Goal: Task Accomplishment & Management: Use online tool/utility

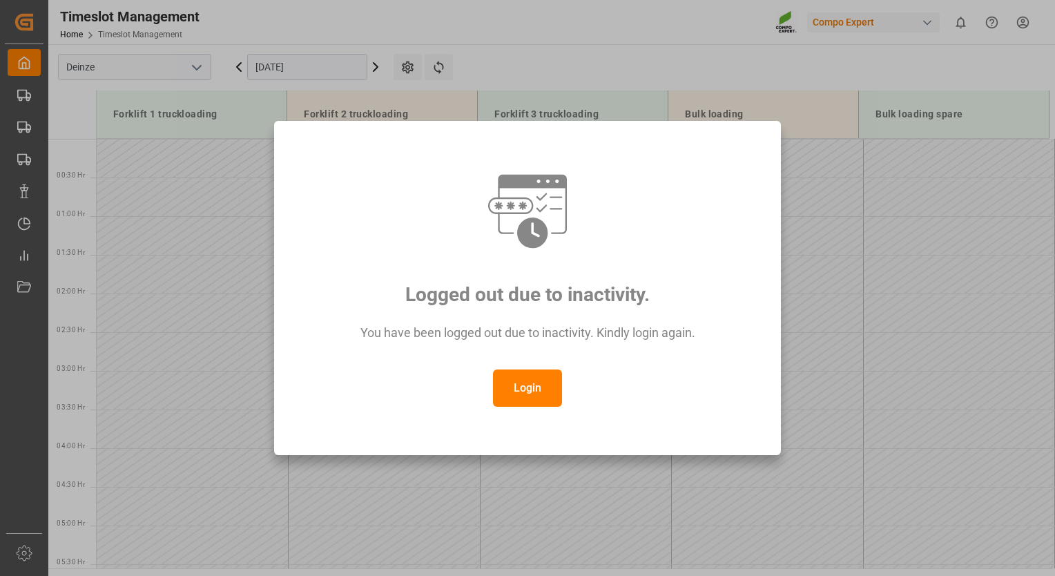
scroll to position [679, 0]
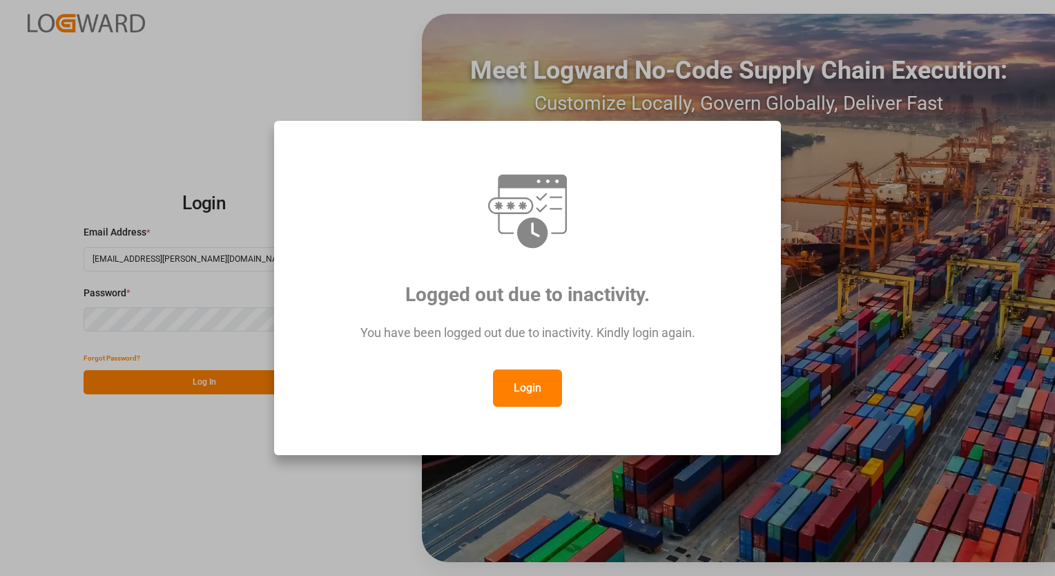
click at [516, 391] on button "Login" at bounding box center [527, 387] width 69 height 37
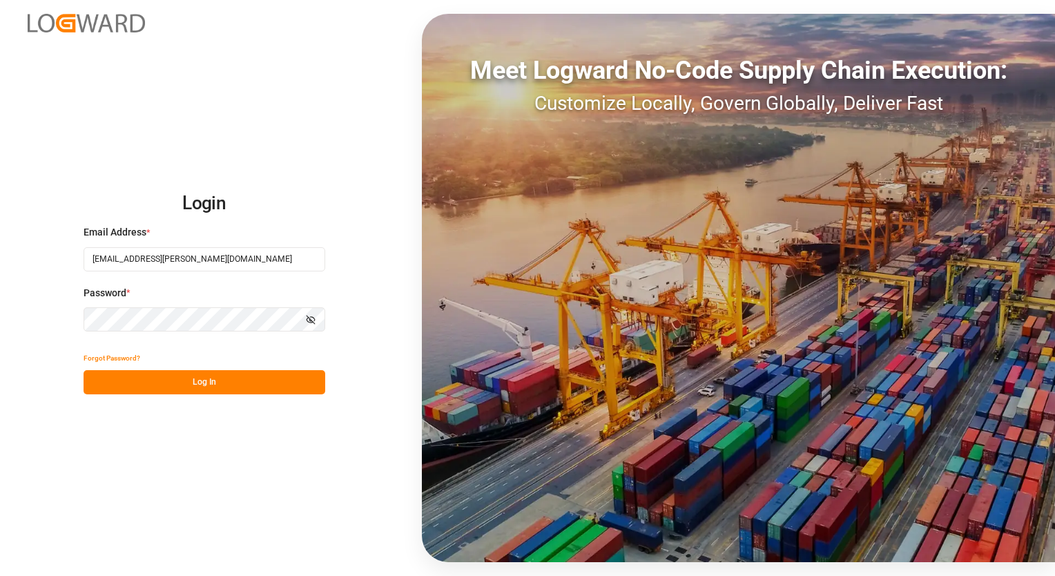
click at [197, 378] on button "Log In" at bounding box center [205, 382] width 242 height 24
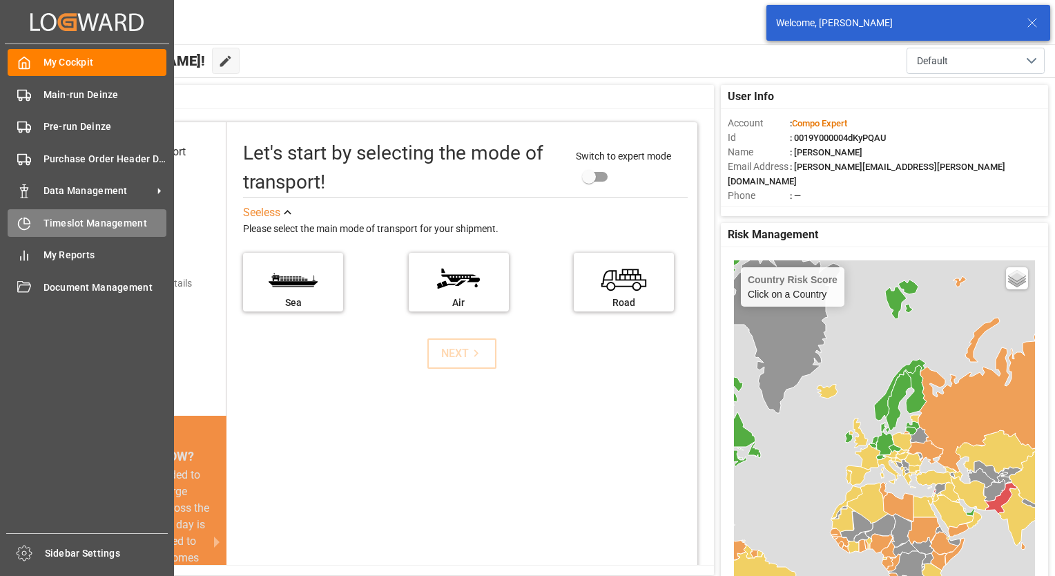
click at [61, 221] on span "Timeslot Management" at bounding box center [105, 223] width 124 height 14
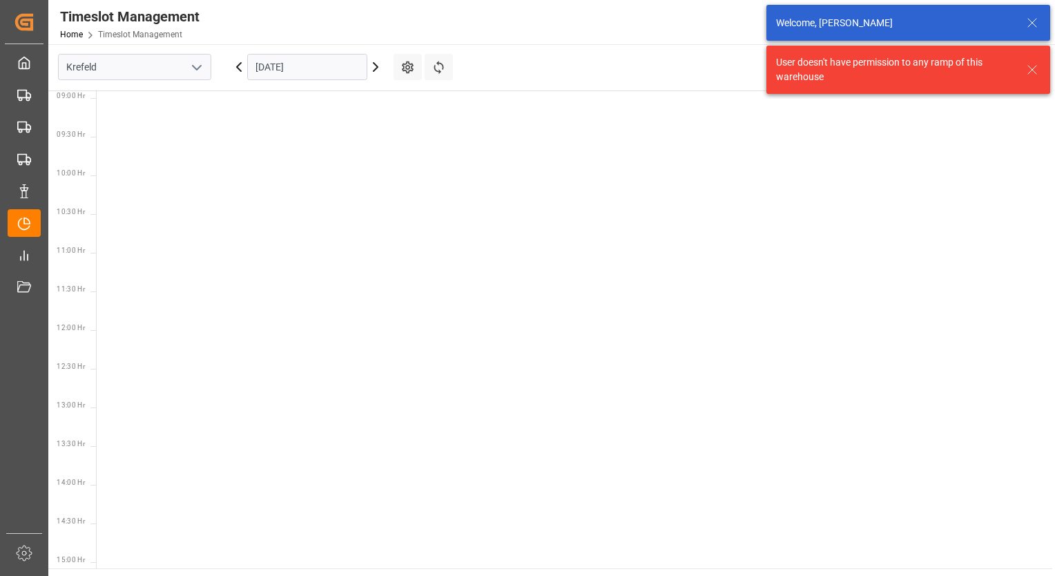
scroll to position [716, 0]
click at [193, 70] on icon "open menu" at bounding box center [196, 67] width 17 height 17
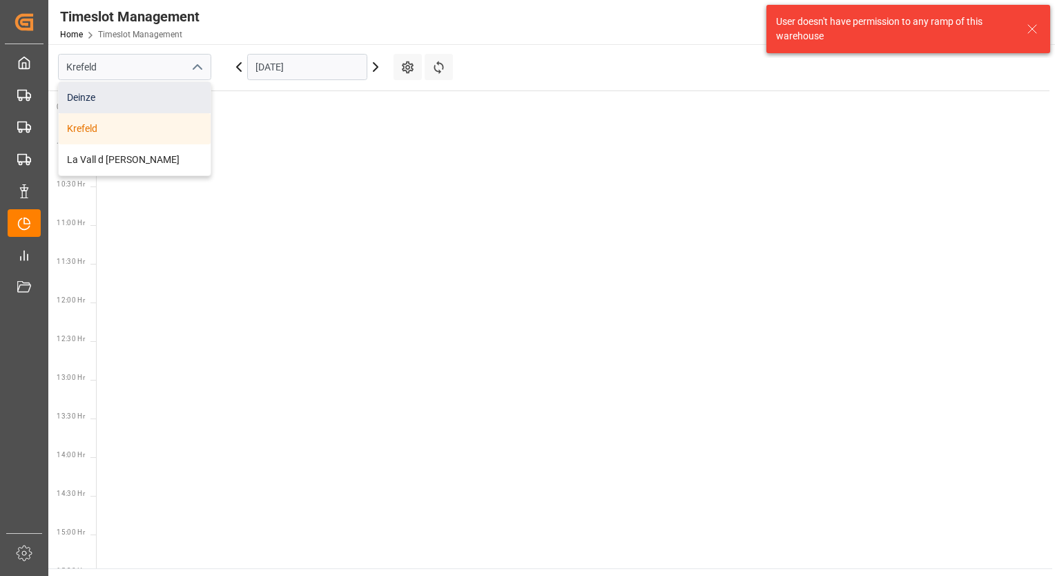
click at [72, 100] on div "Deinze" at bounding box center [135, 97] width 152 height 31
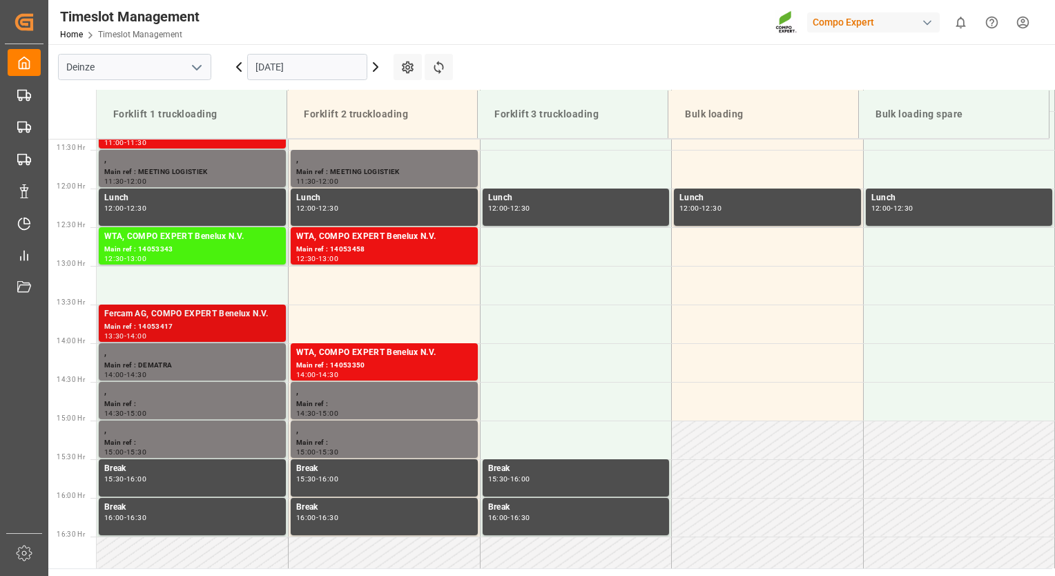
scroll to position [902, 0]
